Goal: Information Seeking & Learning: Check status

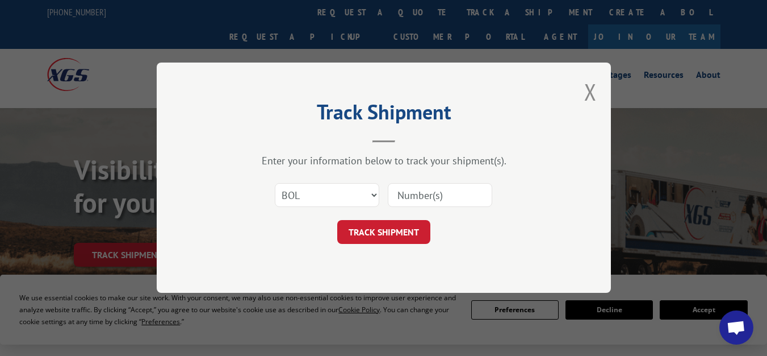
select select "bol"
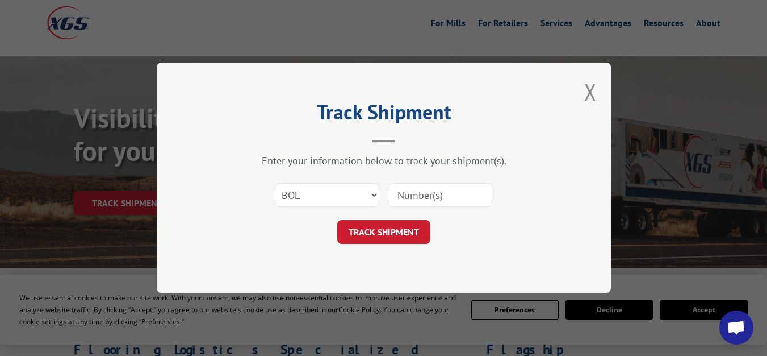
paste input "85525339"
type input "85525339"
click at [410, 226] on button "TRACK SHIPMENT" at bounding box center [383, 232] width 93 height 24
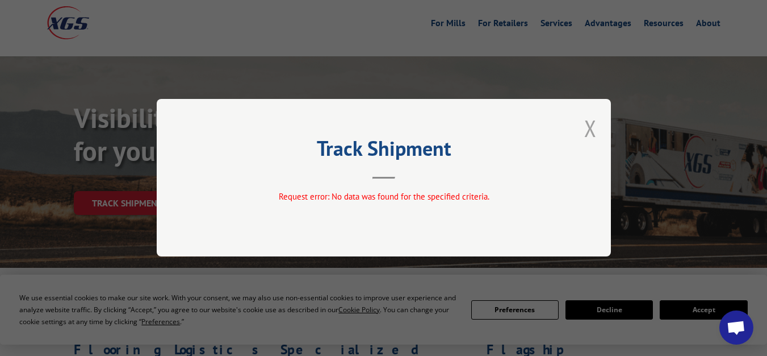
click at [592, 128] on button "Close modal" at bounding box center [590, 128] width 12 height 30
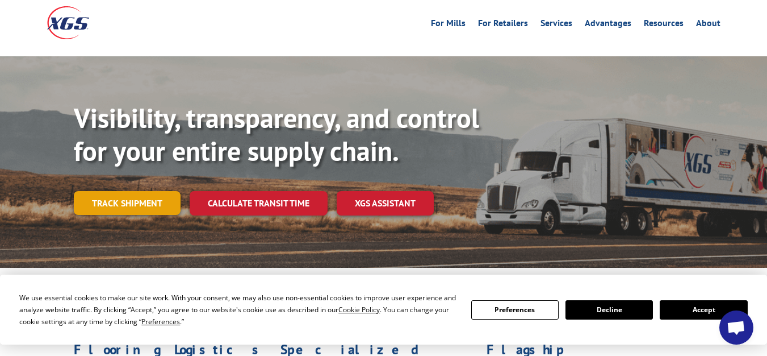
click at [163, 191] on link "Track shipment" at bounding box center [127, 203] width 107 height 24
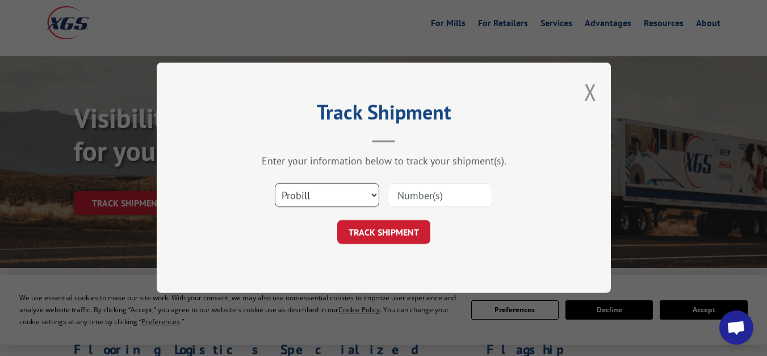
click at [319, 198] on select "Select category... Probill BOL PO" at bounding box center [327, 195] width 104 height 24
paste input "17479682"
type input "17479682"
click at [385, 216] on form "Select category... Probill BOL PO 17479682 TRACK SHIPMENT" at bounding box center [384, 211] width 341 height 68
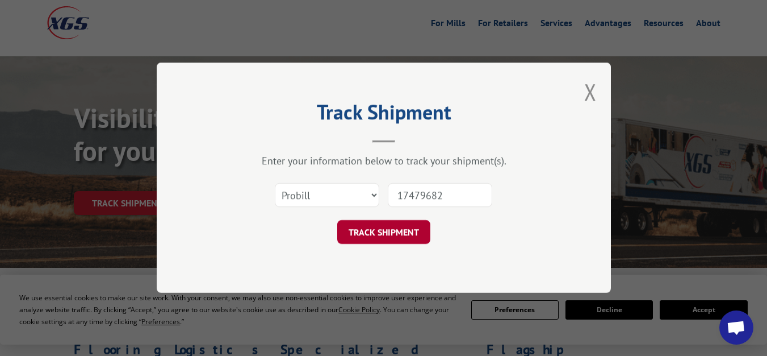
click at [384, 227] on button "TRACK SHIPMENT" at bounding box center [383, 232] width 93 height 24
